Goal: Ask a question

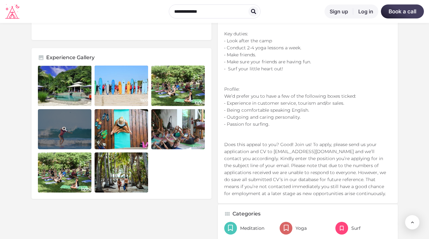
scroll to position [283, 0]
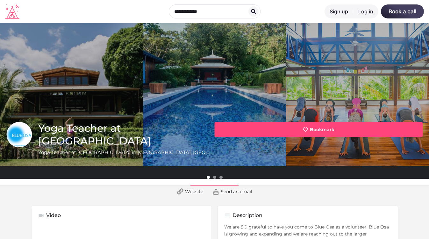
click at [16, 12] on icon at bounding box center [12, 11] width 14 height 15
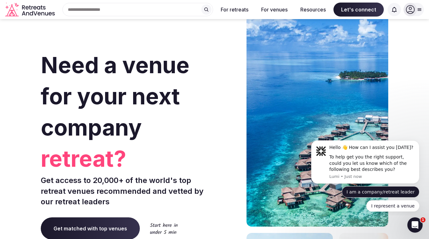
click at [389, 192] on button "I am a company/retreat leader" at bounding box center [381, 191] width 78 height 11
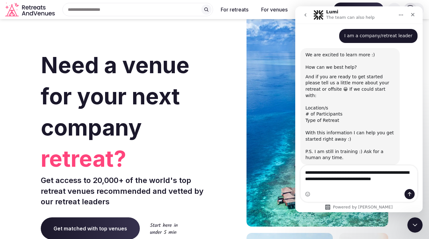
scroll to position [61, 0]
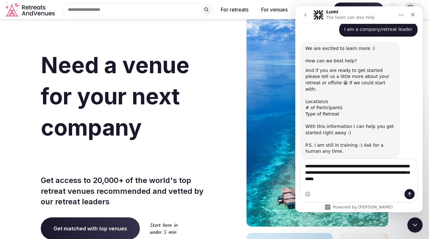
type textarea "**********"
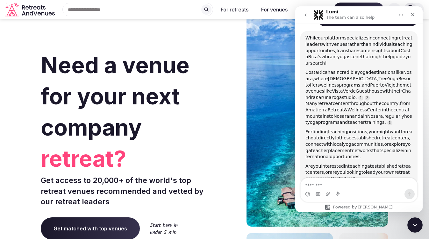
scroll to position [233, 0]
